Goal: Transaction & Acquisition: Obtain resource

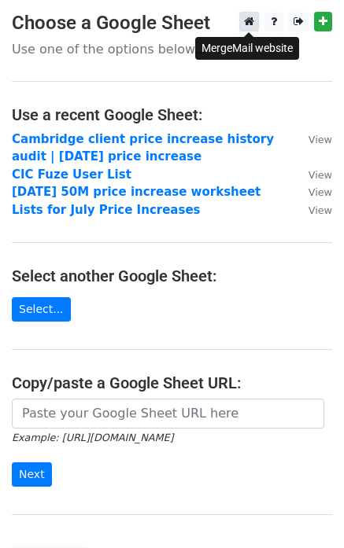
click at [252, 20] on icon at bounding box center [249, 21] width 10 height 11
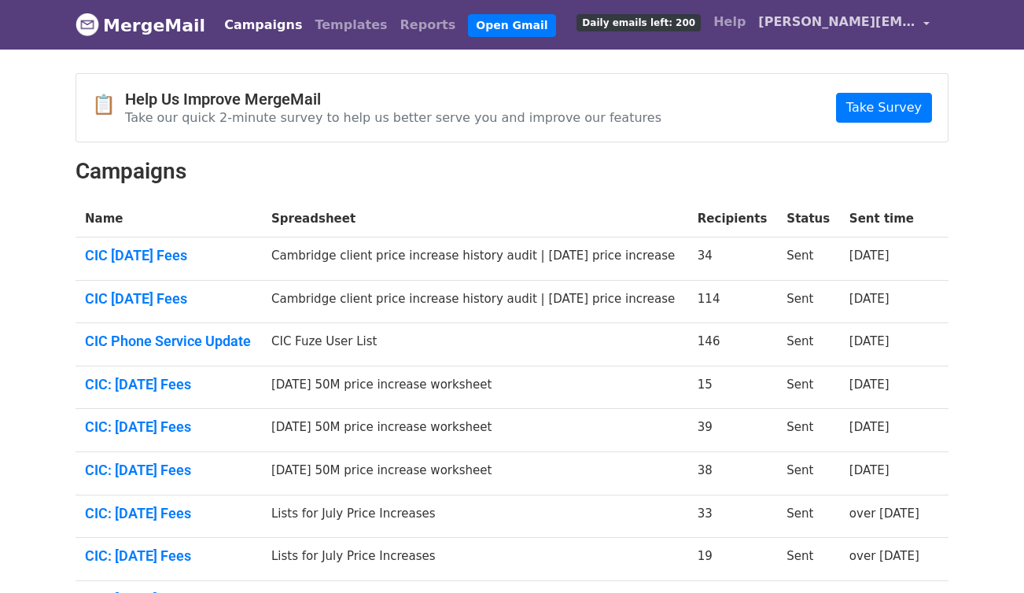
click at [863, 19] on span "[PERSON_NAME][EMAIL_ADDRESS][PERSON_NAME][DOMAIN_NAME]" at bounding box center [836, 22] width 157 height 19
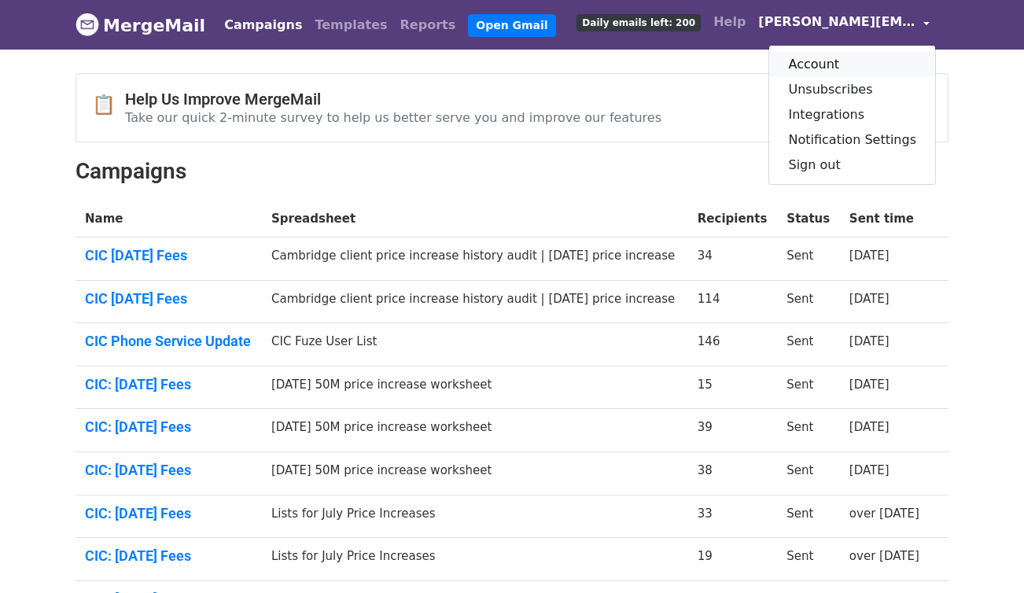
click at [819, 63] on link "Account" at bounding box center [852, 64] width 166 height 25
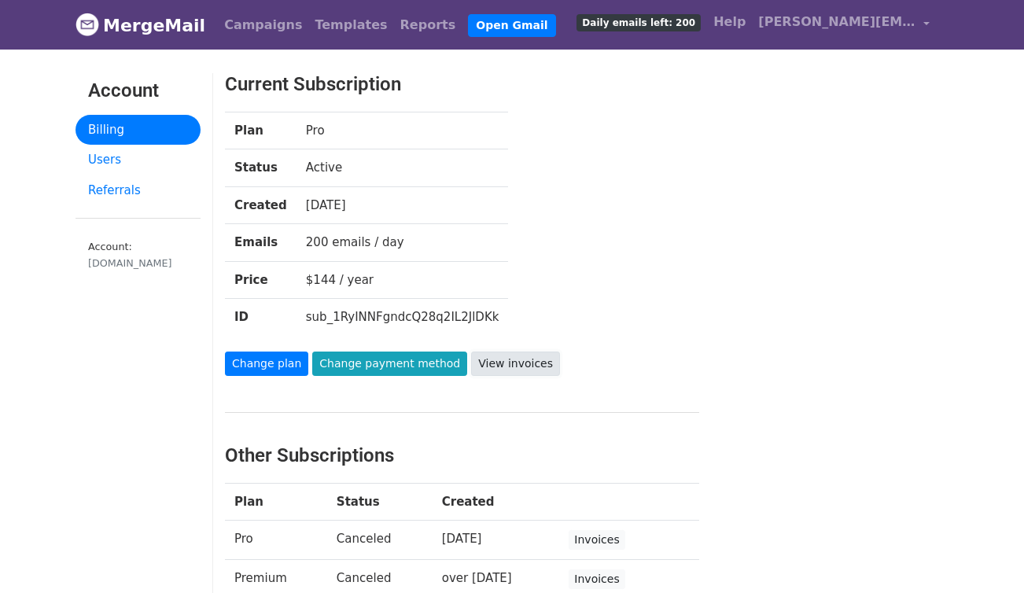
click at [504, 362] on link "View invoices" at bounding box center [515, 363] width 89 height 24
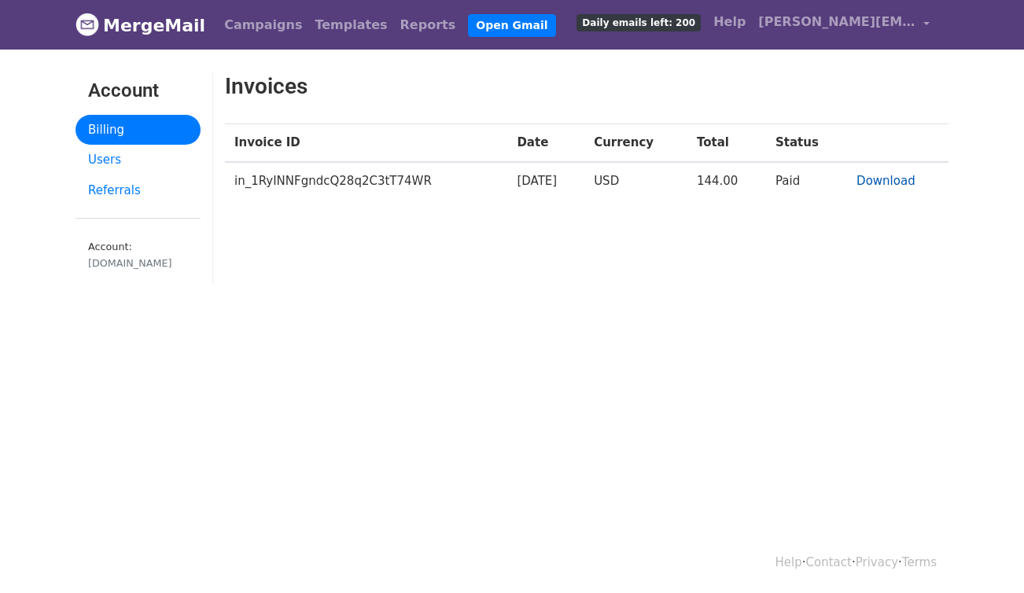
click at [870, 178] on link "Download" at bounding box center [885, 181] width 59 height 14
